Goal: Book appointment/travel/reservation

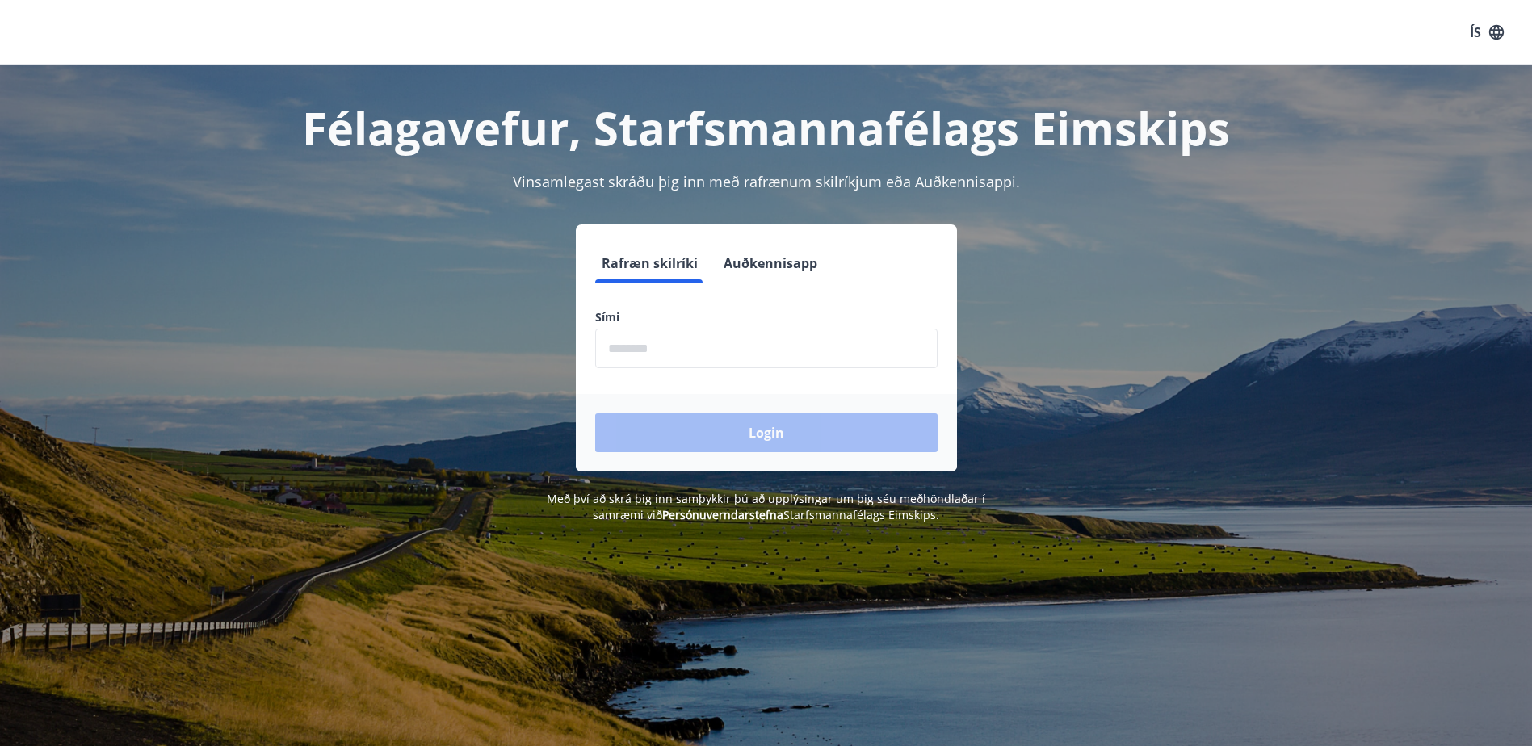
click at [707, 356] on input "phone" at bounding box center [766, 349] width 342 height 40
type input "********"
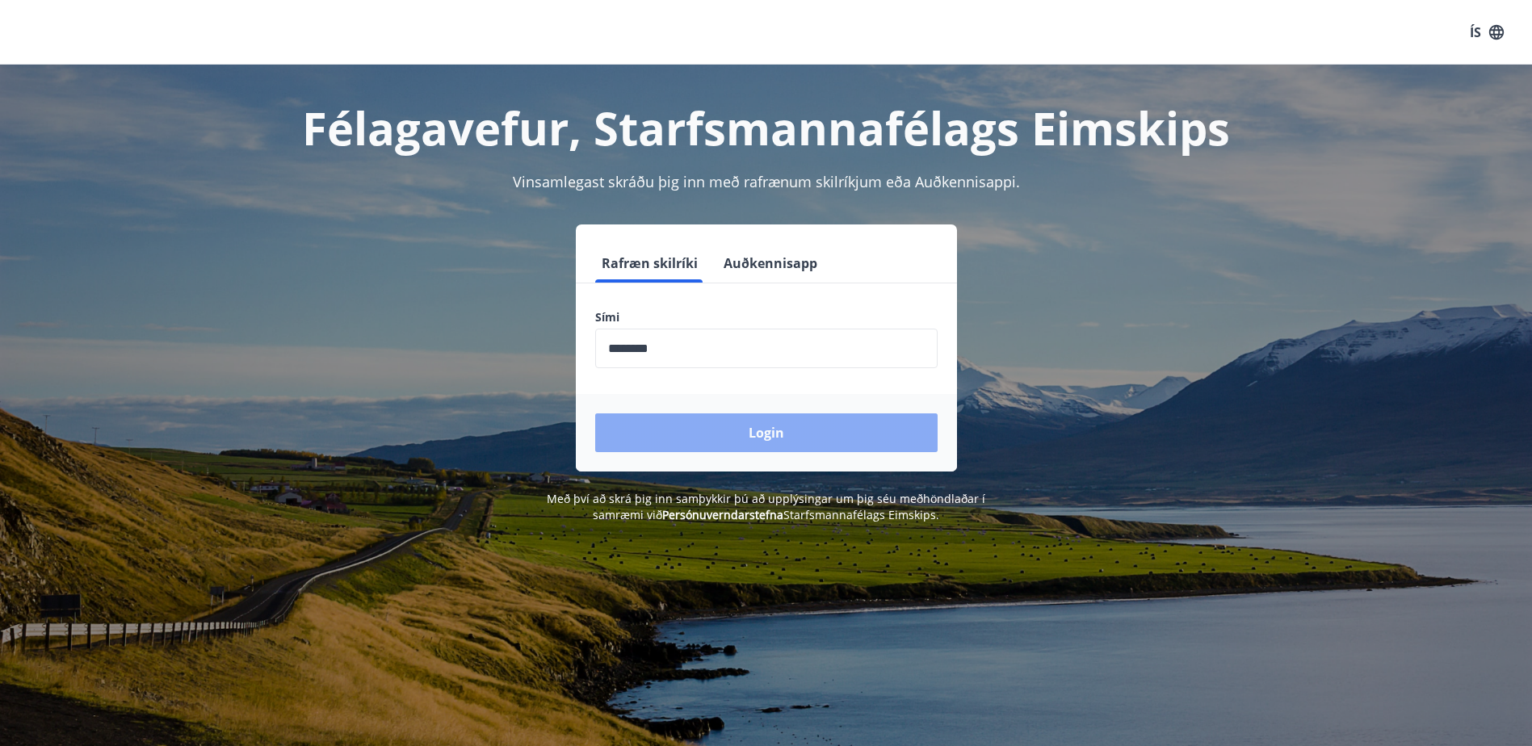
click at [749, 434] on button "Login" at bounding box center [766, 432] width 342 height 39
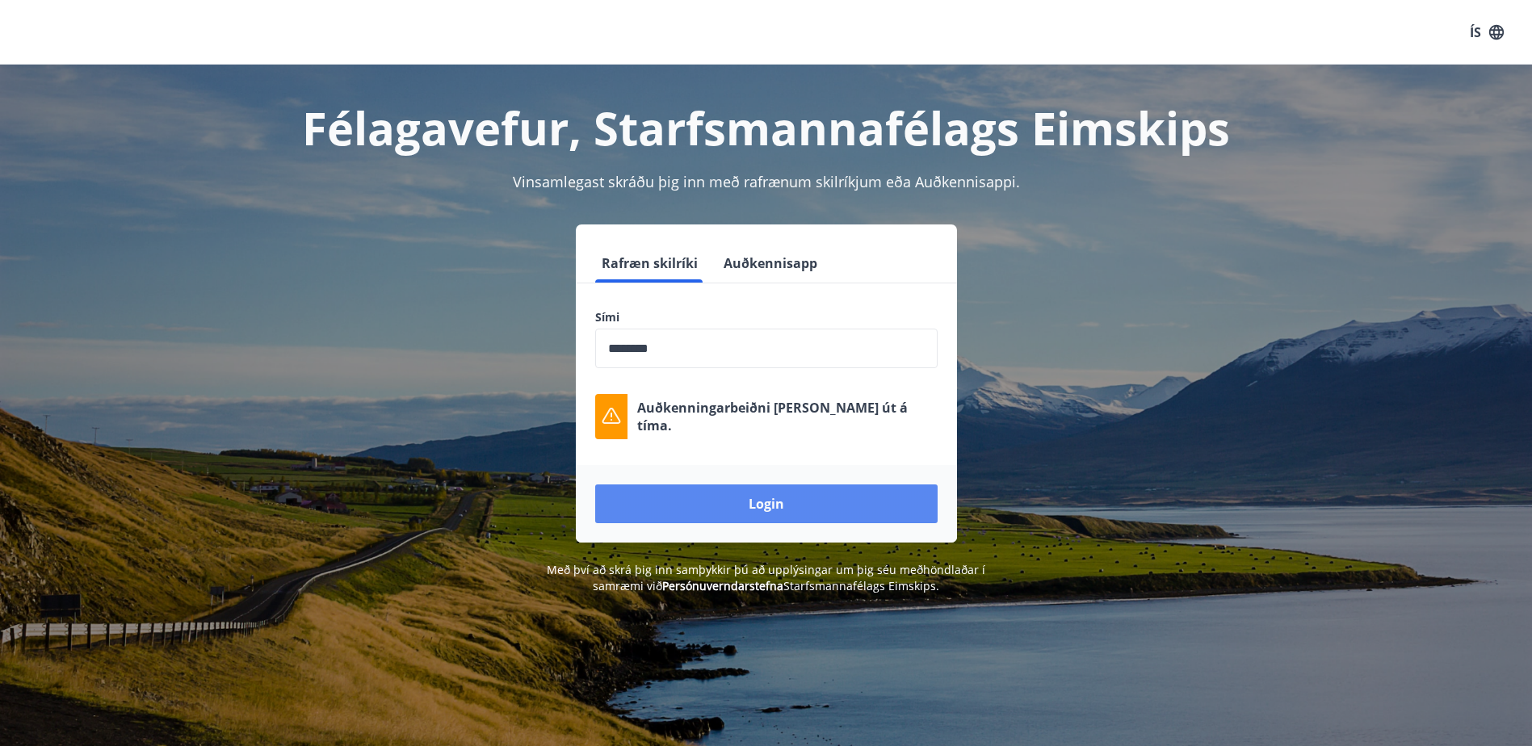
click at [758, 502] on button "Login" at bounding box center [766, 503] width 342 height 39
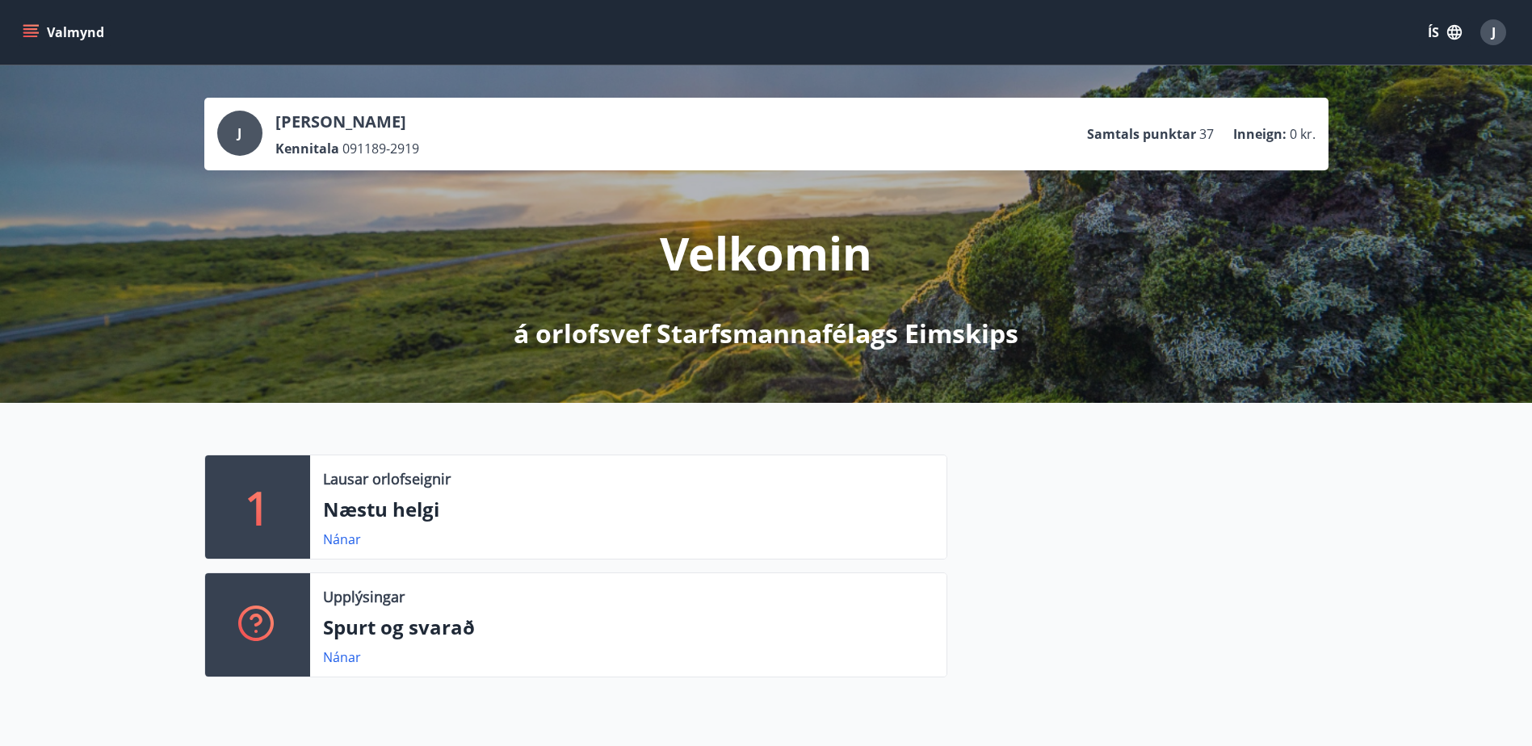
click at [48, 35] on button "Valmynd" at bounding box center [64, 32] width 91 height 29
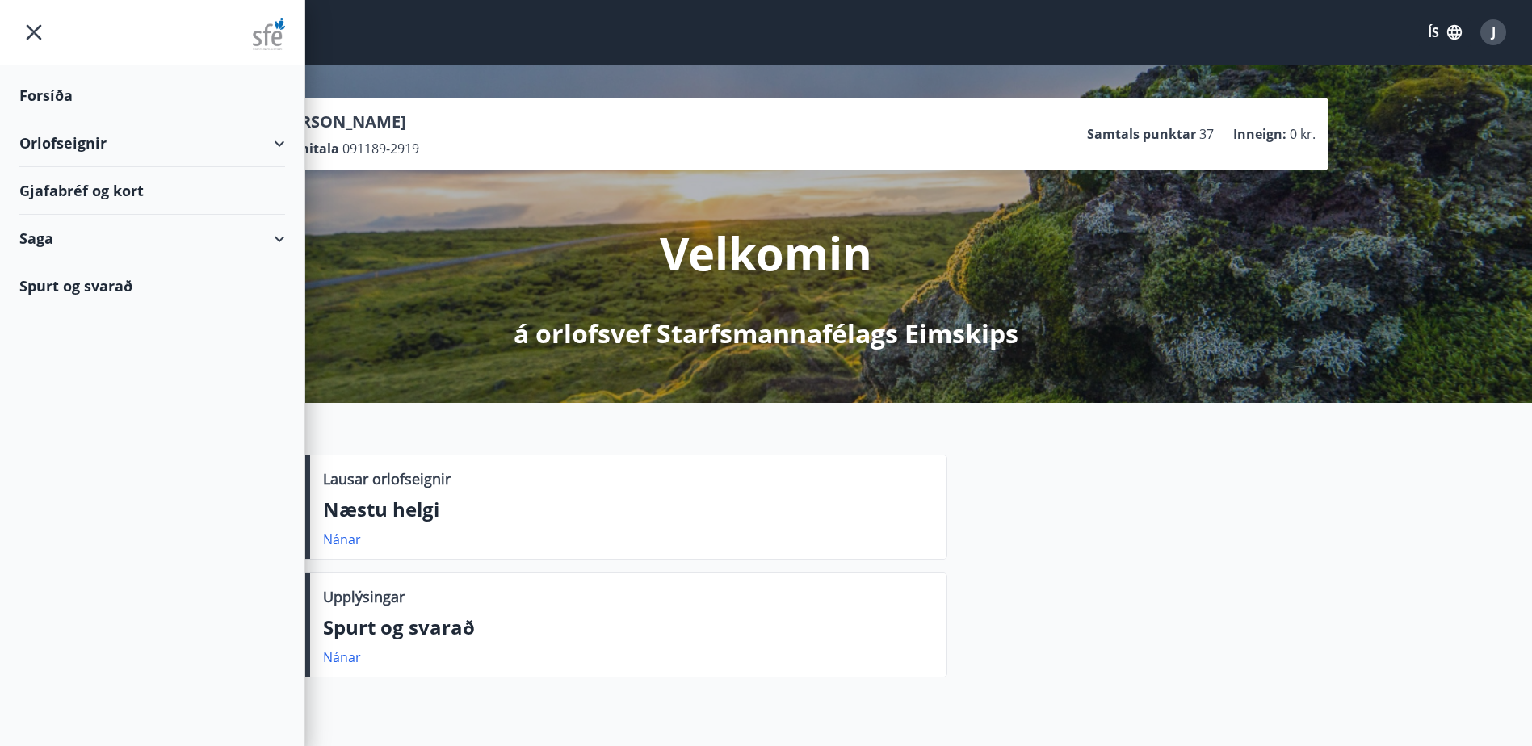
click at [275, 139] on div "Orlofseignir" at bounding box center [152, 144] width 266 height 48
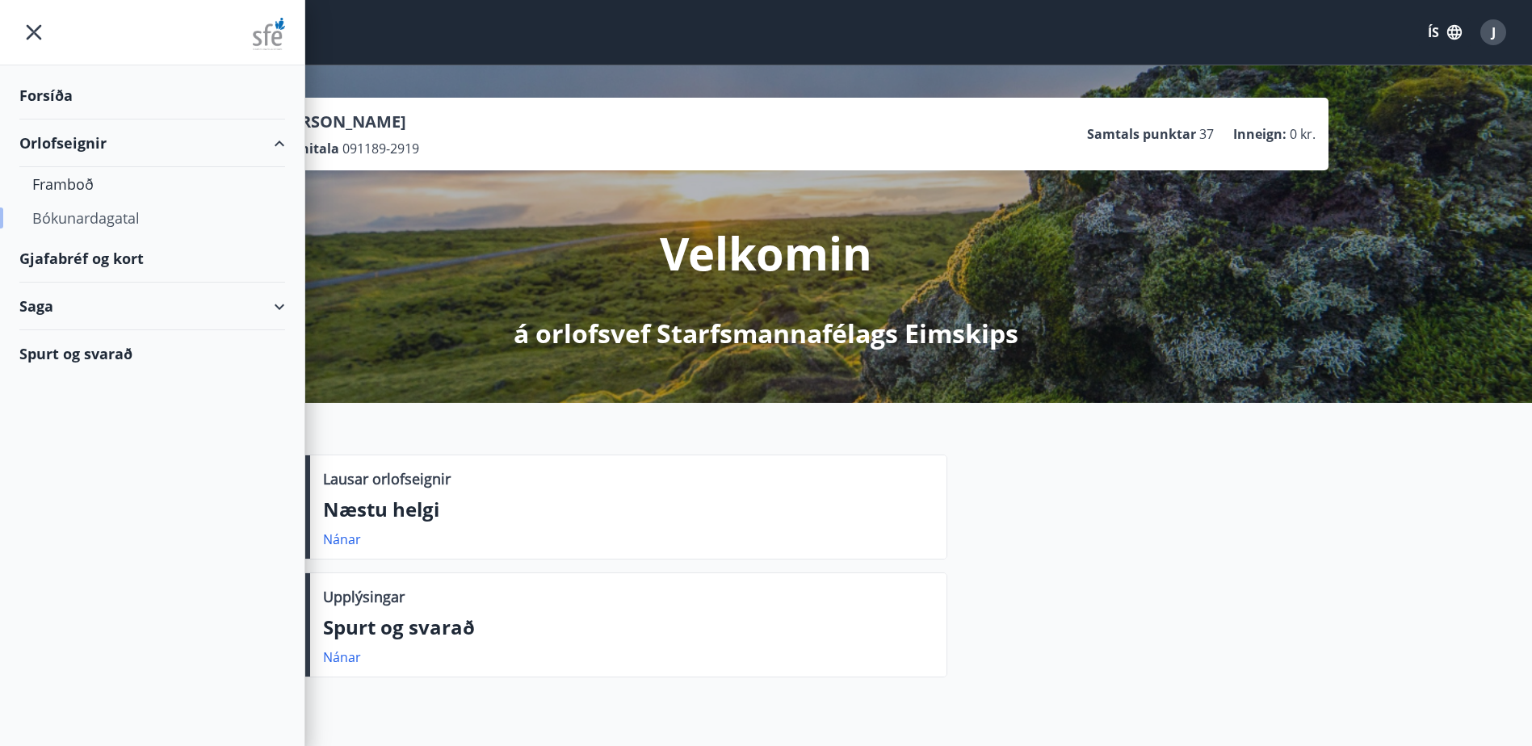
click at [85, 221] on div "Bókunardagatal" at bounding box center [152, 218] width 240 height 34
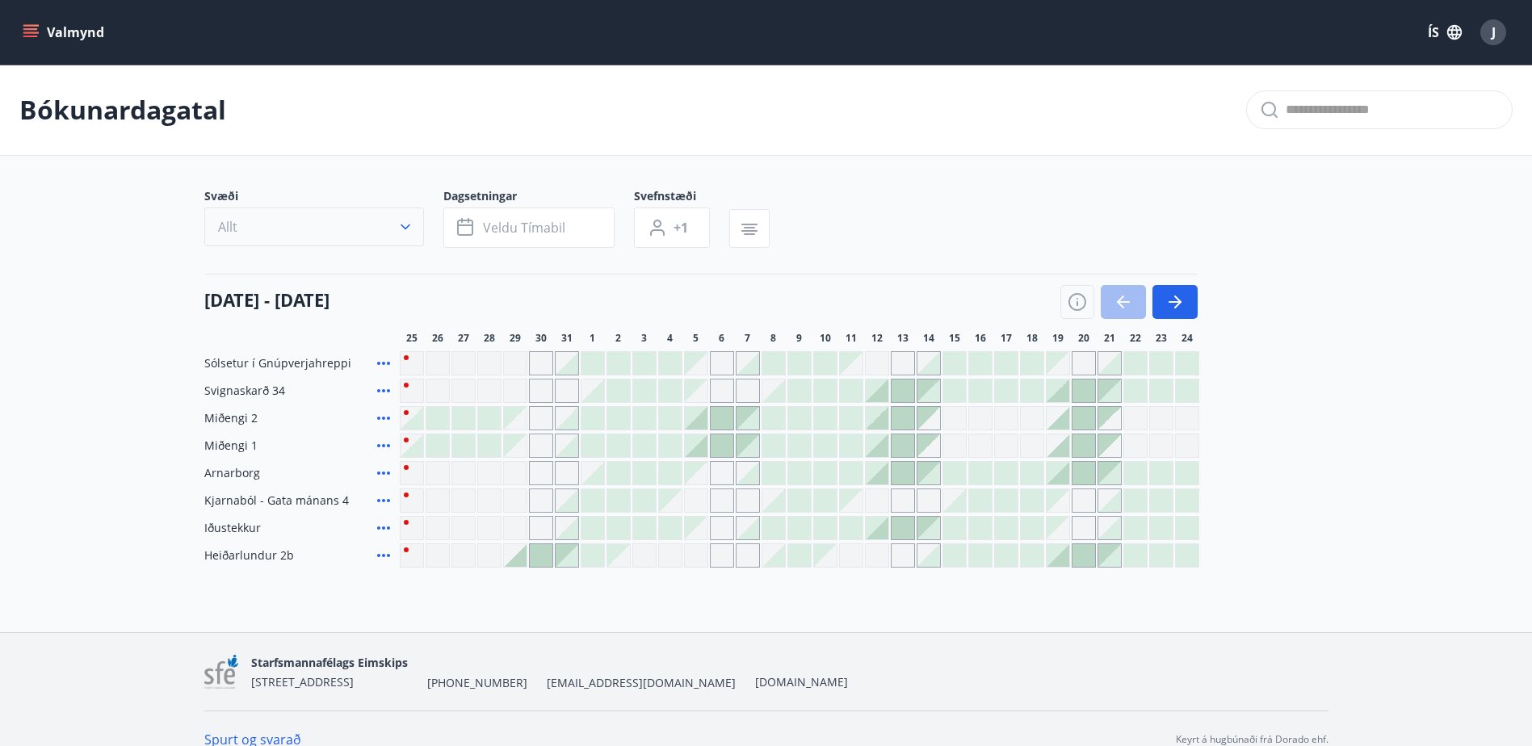
click at [376, 229] on button "Allt" at bounding box center [314, 227] width 220 height 39
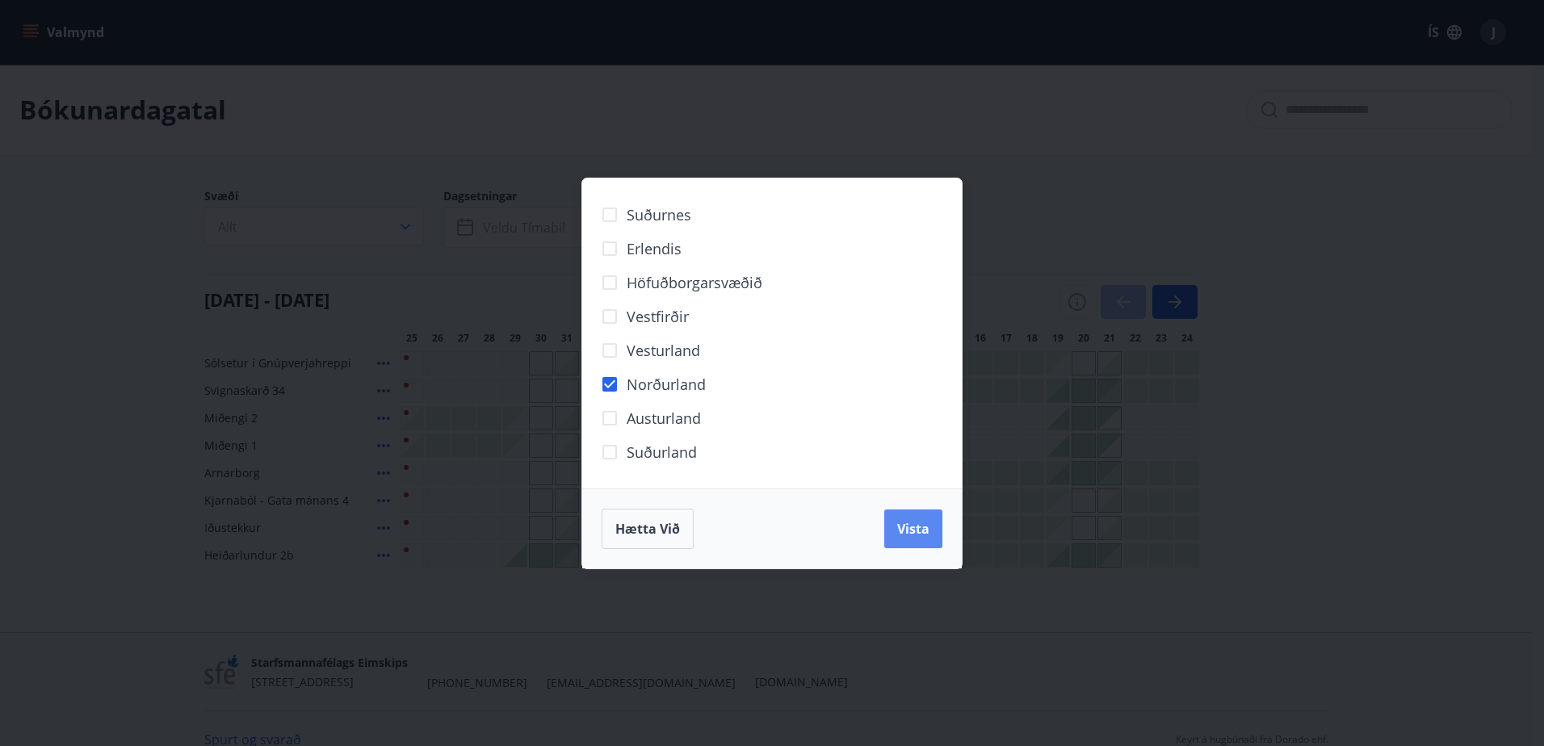
click at [918, 532] on span "Vista" at bounding box center [913, 529] width 32 height 18
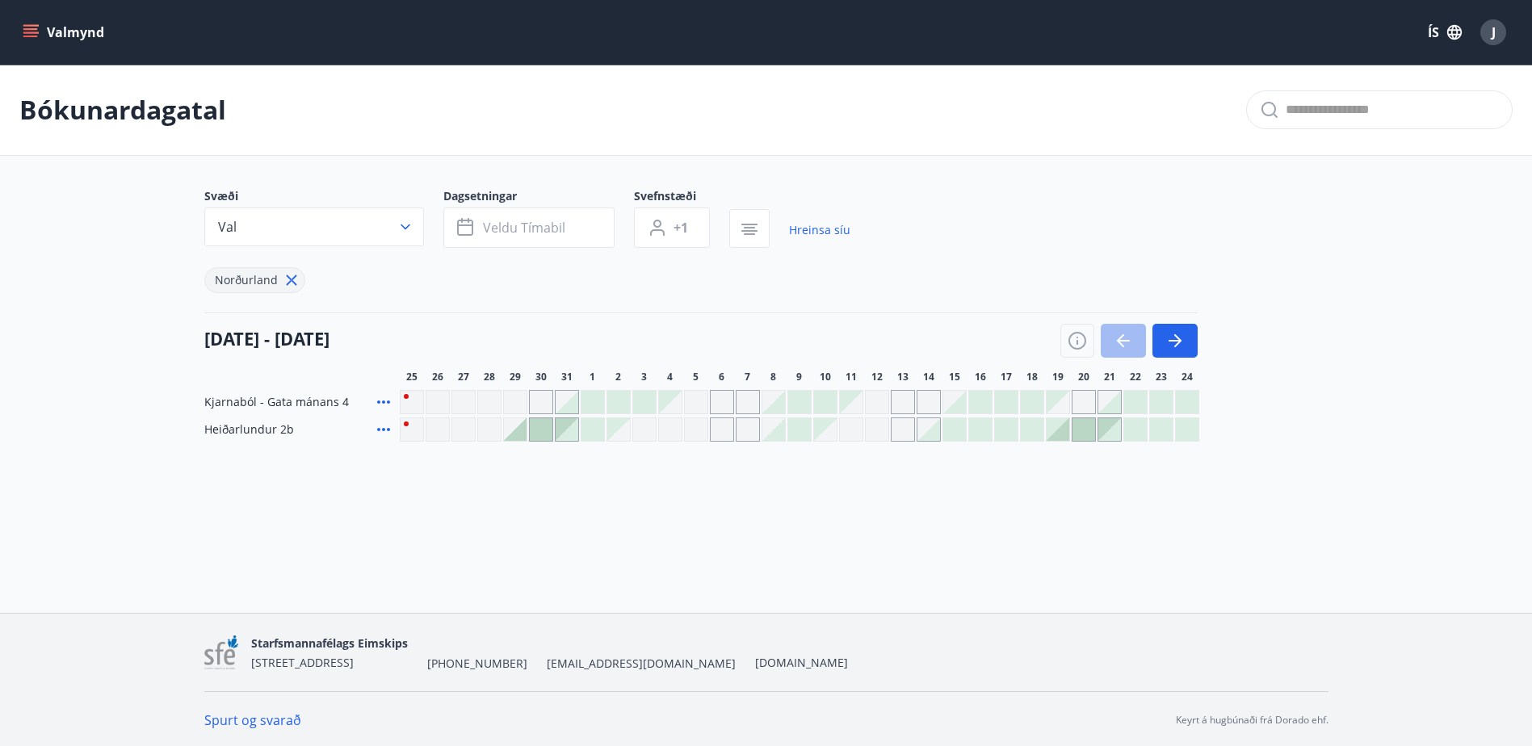
click at [378, 430] on icon at bounding box center [383, 429] width 13 height 3
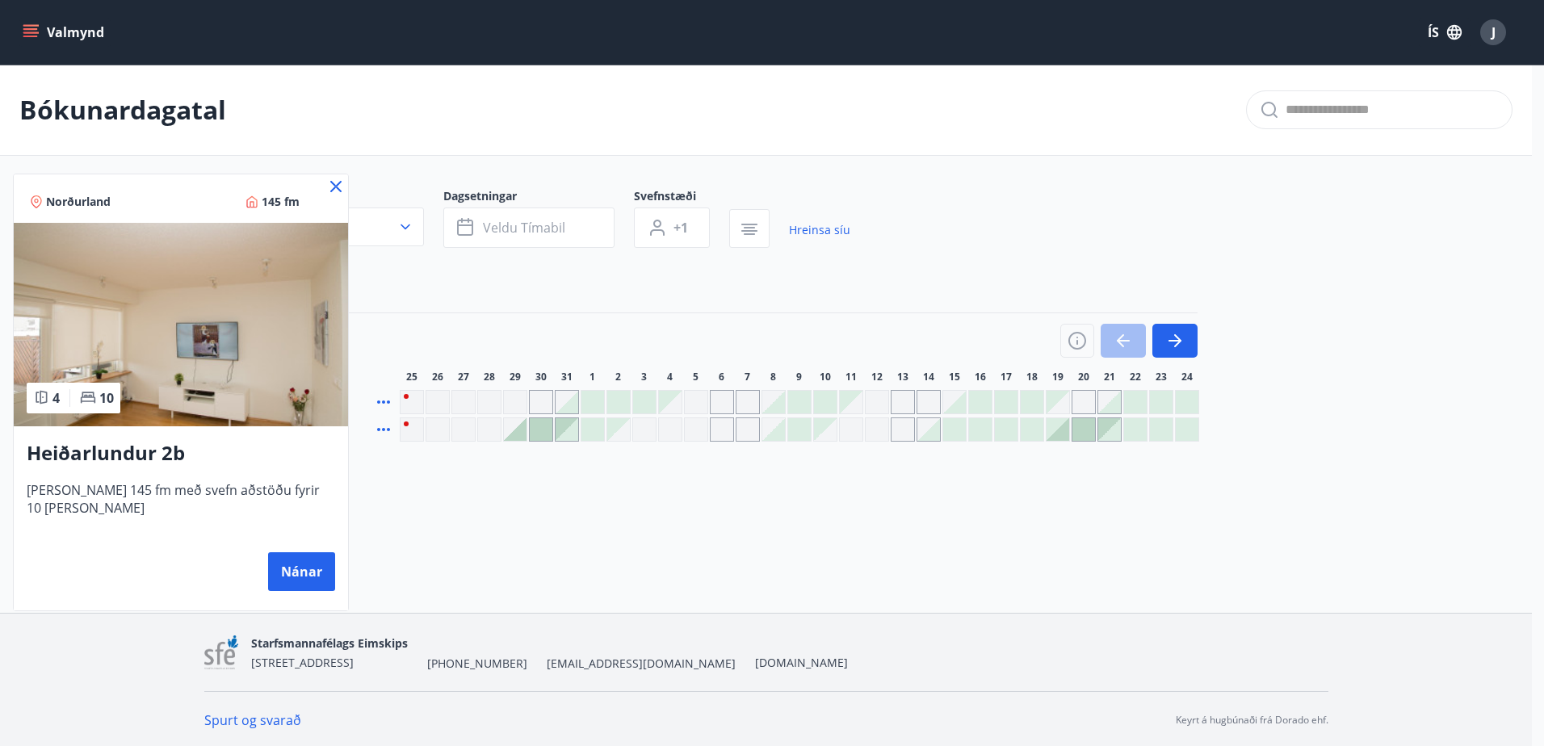
click at [319, 188] on div "Norðurland 145 fm" at bounding box center [181, 198] width 334 height 48
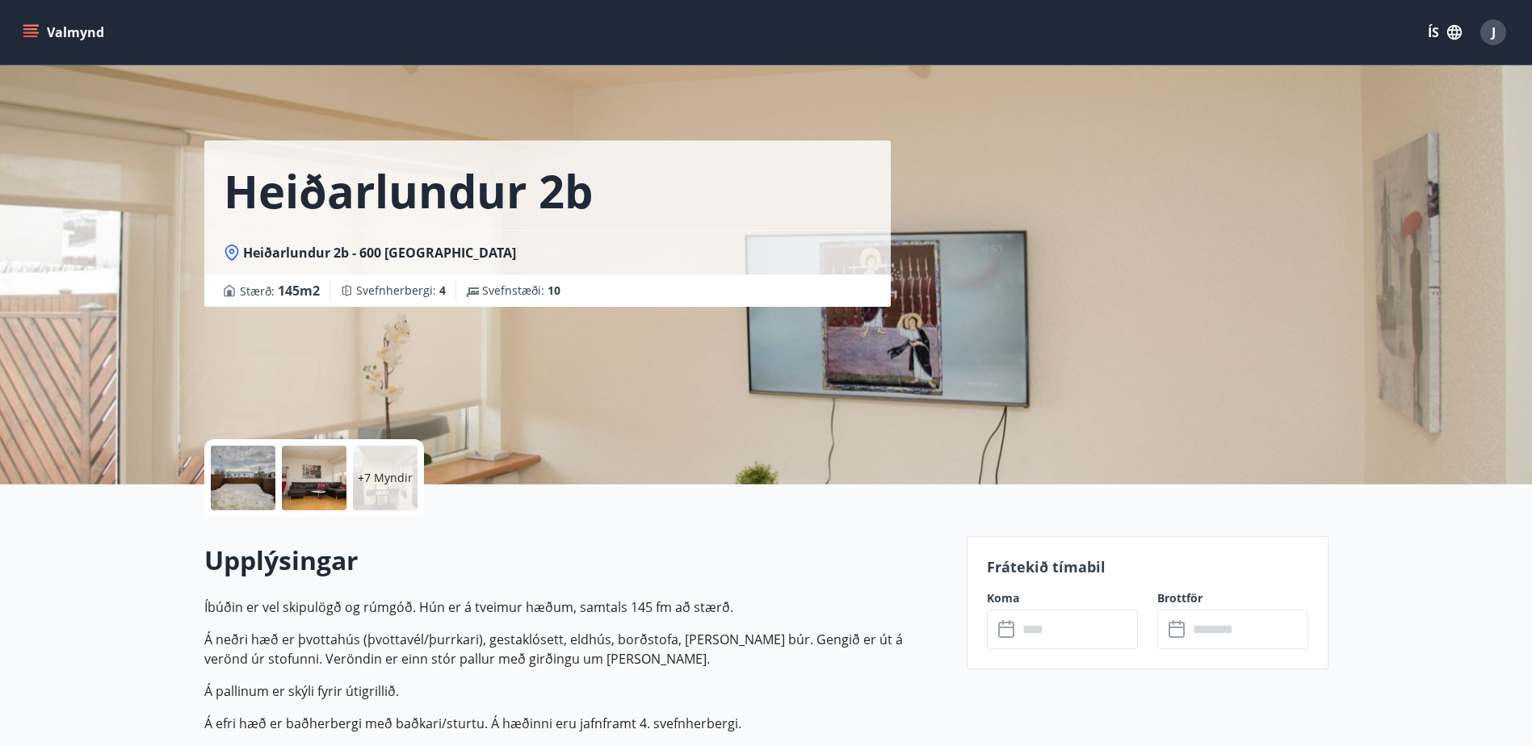
click at [1067, 628] on input "text" at bounding box center [1077, 630] width 120 height 40
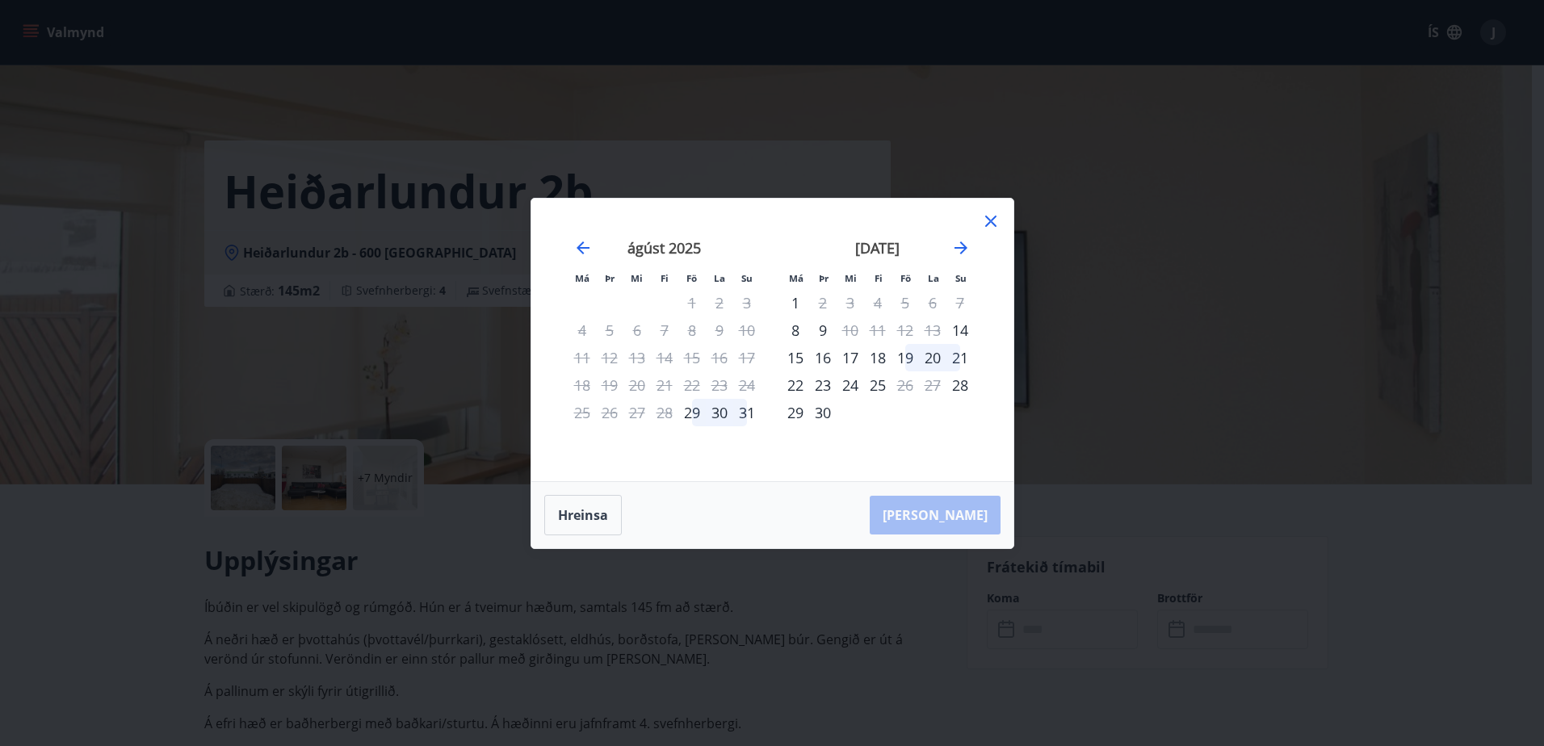
click at [905, 359] on div "19" at bounding box center [904, 357] width 27 height 27
click at [961, 359] on div "21" at bounding box center [959, 357] width 27 height 27
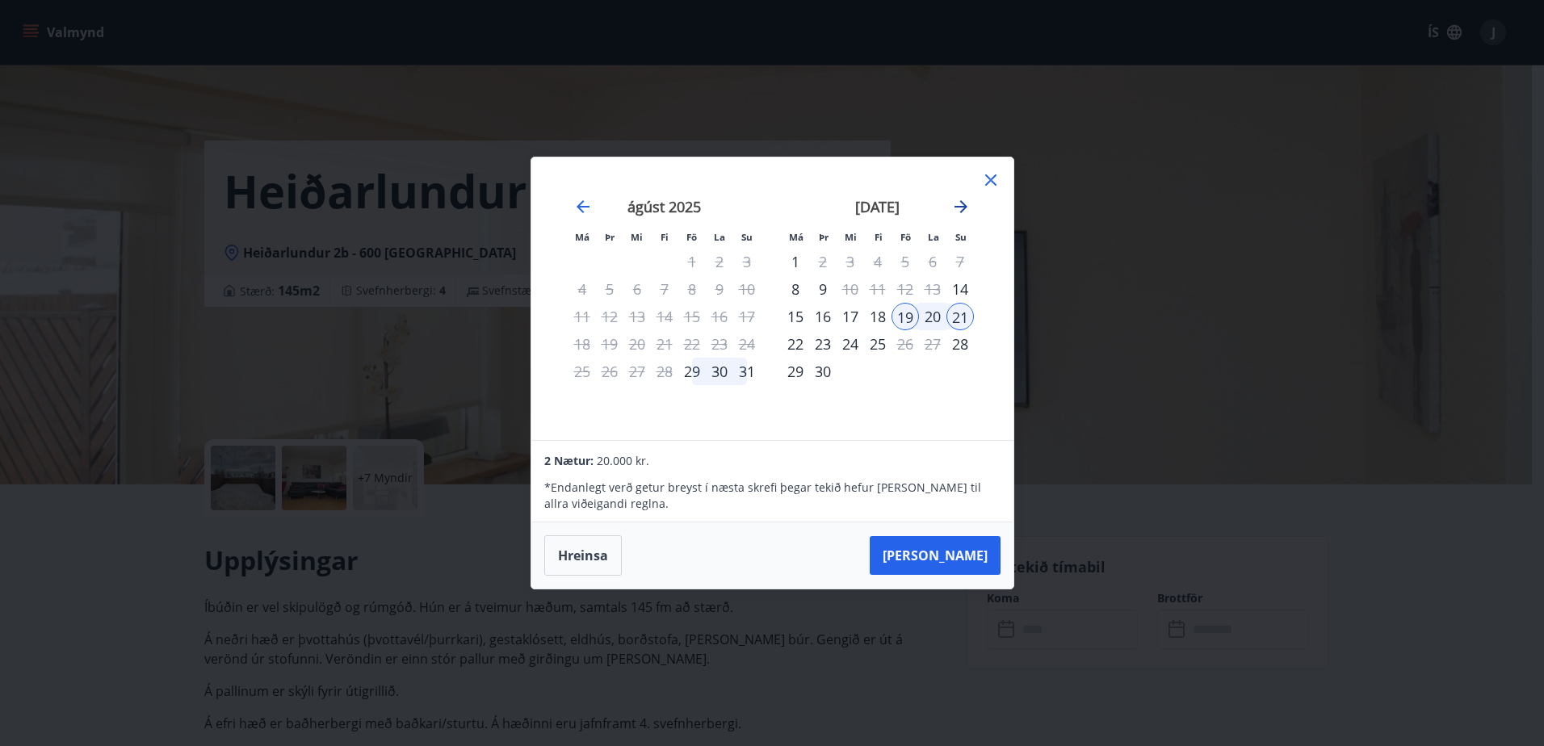
click at [962, 206] on icon "Move forward to switch to the next month." at bounding box center [960, 206] width 13 height 13
